Goal: Task Accomplishment & Management: Use online tool/utility

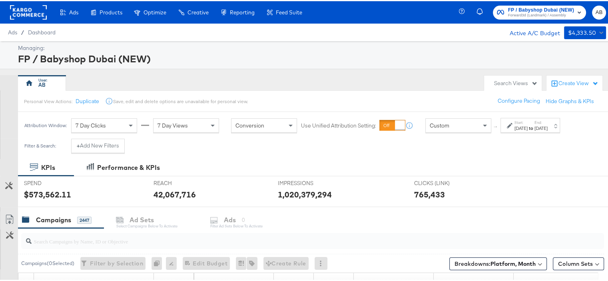
click at [525, 124] on div "[DATE]" at bounding box center [521, 127] width 13 height 6
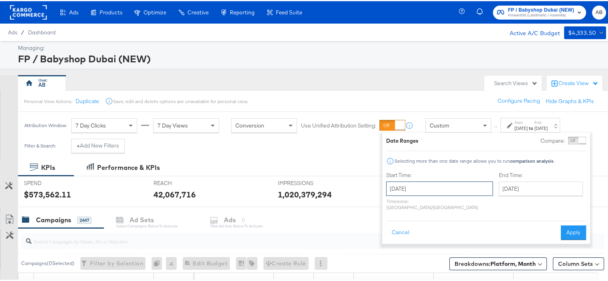
click at [455, 188] on input "[DATE]" at bounding box center [439, 187] width 107 height 14
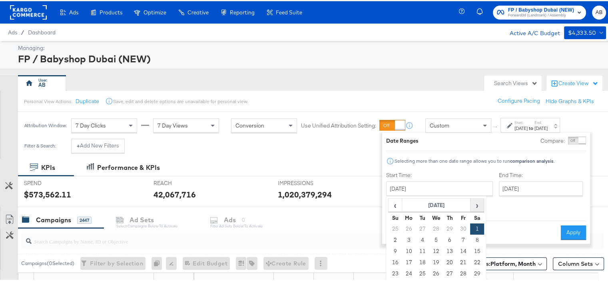
click at [478, 204] on span "›" at bounding box center [477, 204] width 12 height 12
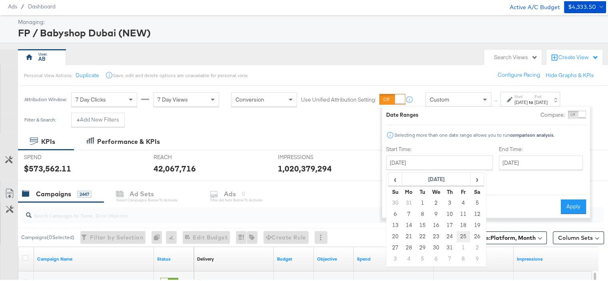
scroll to position [40, 0]
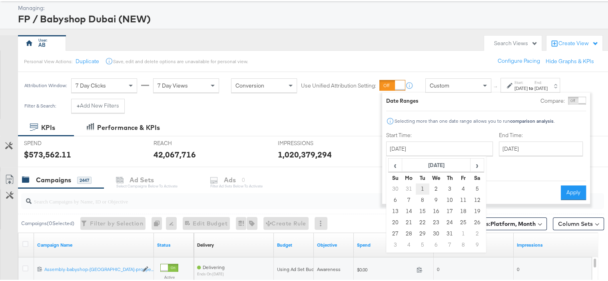
click at [422, 186] on td "1" at bounding box center [423, 187] width 14 height 11
type input "[DATE]"
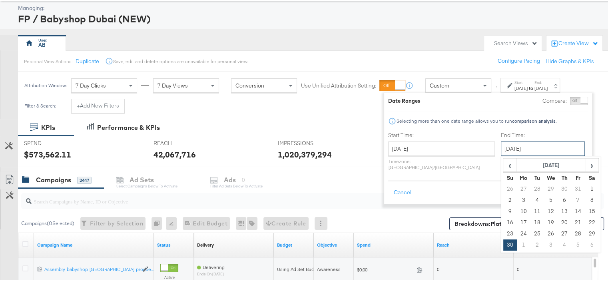
click at [501, 152] on input "[DATE]" at bounding box center [543, 147] width 84 height 14
click at [586, 165] on span "›" at bounding box center [592, 164] width 12 height 12
click at [586, 166] on span "›" at bounding box center [592, 164] width 12 height 12
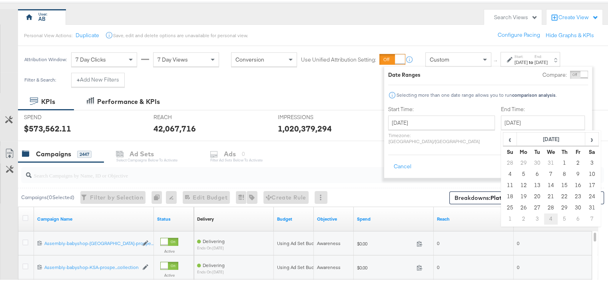
scroll to position [80, 0]
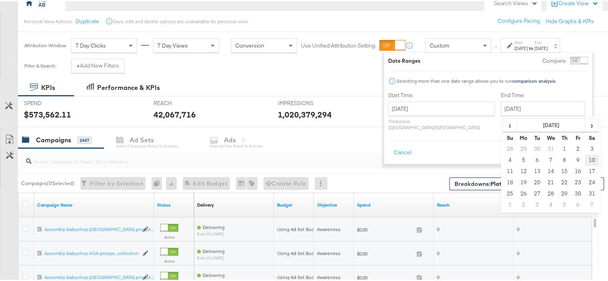
click at [585, 158] on td "10" at bounding box center [592, 159] width 14 height 11
type input "[DATE]"
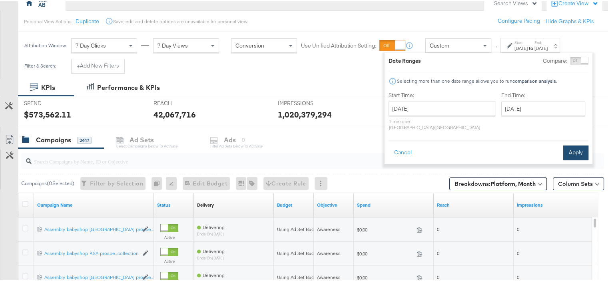
click at [574, 144] on button "Apply" at bounding box center [576, 151] width 25 height 14
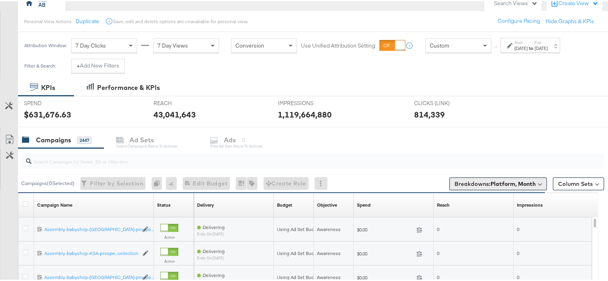
click at [516, 182] on b "Platform, Month" at bounding box center [513, 182] width 45 height 7
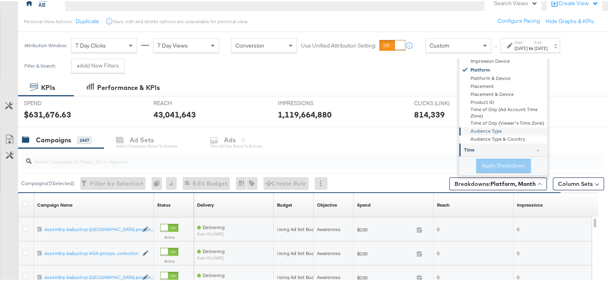
scroll to position [139, 0]
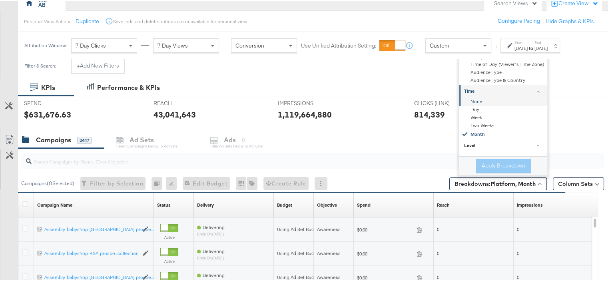
click at [477, 101] on div "None" at bounding box center [504, 101] width 87 height 8
click at [510, 166] on button "Apply Breakdown" at bounding box center [503, 165] width 55 height 14
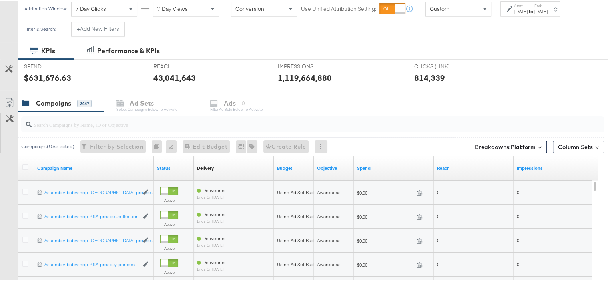
scroll to position [120, 0]
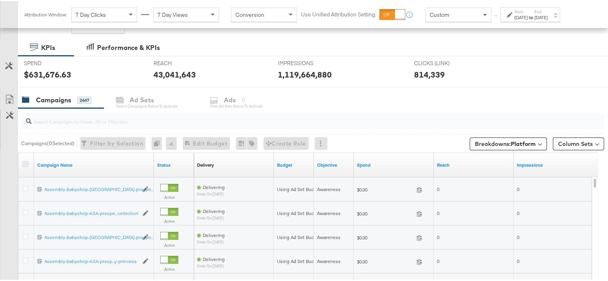
click at [26, 163] on icon at bounding box center [25, 163] width 6 height 6
click at [0, 0] on input "checkbox" at bounding box center [0, 0] width 0 height 0
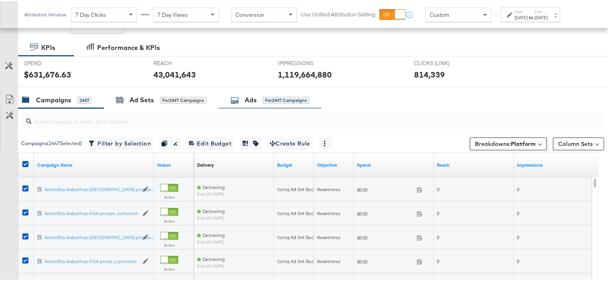
click at [252, 102] on div "Ads" at bounding box center [251, 98] width 12 height 9
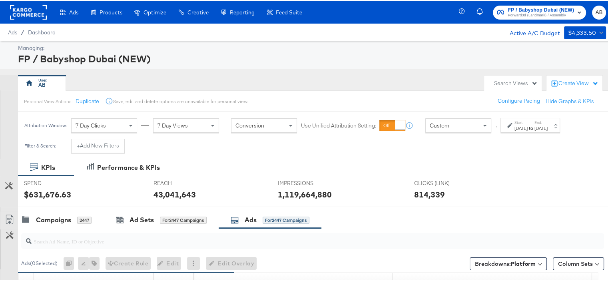
scroll to position [80, 0]
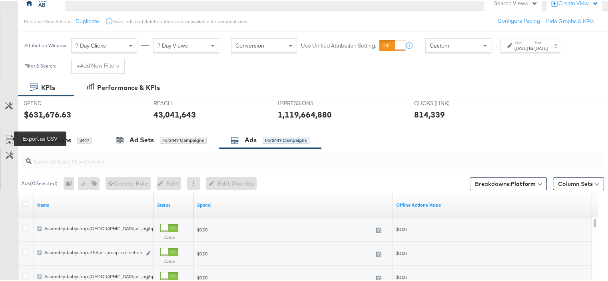
click at [8, 136] on icon at bounding box center [10, 139] width 10 height 10
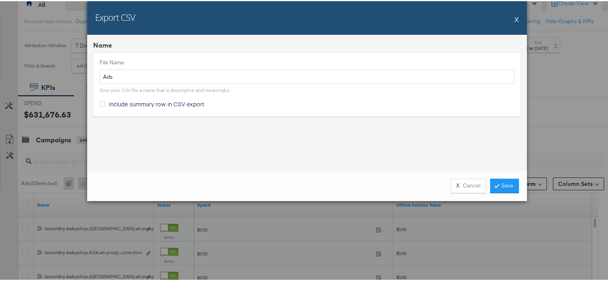
click at [111, 102] on span "Include summary row in CSV export" at bounding box center [157, 103] width 96 height 8
click at [0, 0] on input "Include summary row in CSV export" at bounding box center [0, 0] width 0 height 0
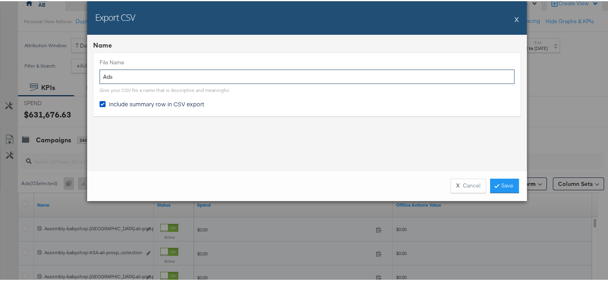
click at [126, 77] on input "Ads" at bounding box center [307, 75] width 415 height 15
type input "[PERSON_NAME]-[DATE]"
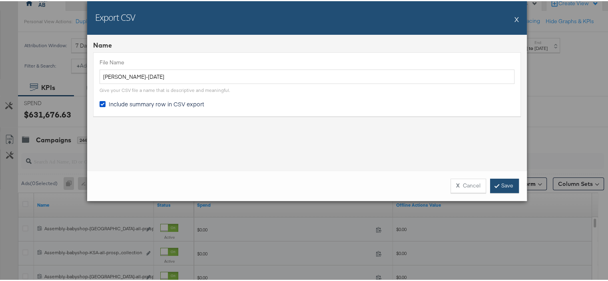
click at [497, 186] on link "Save" at bounding box center [504, 185] width 29 height 14
